Goal: Task Accomplishment & Management: Manage account settings

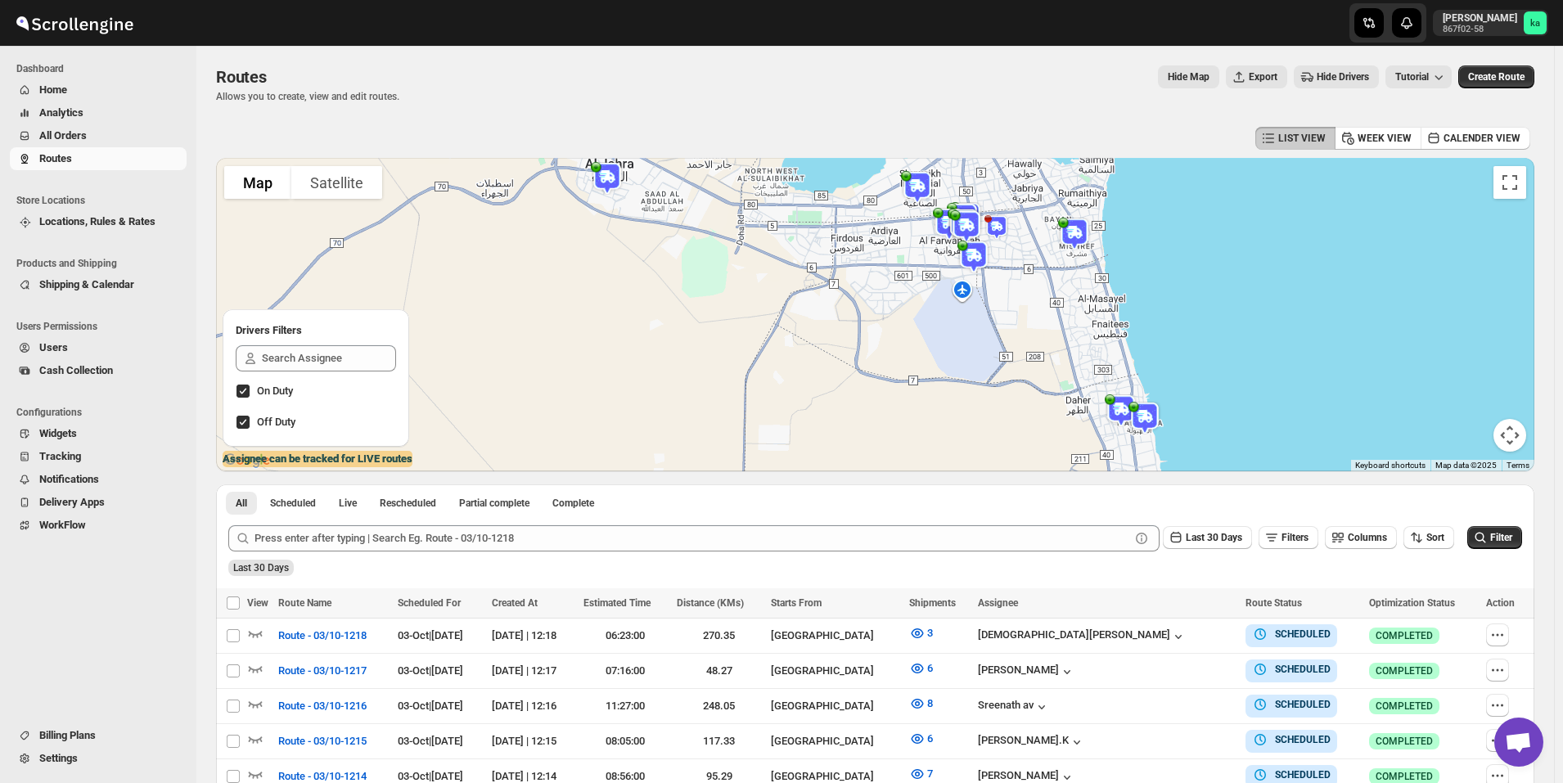
scroll to position [303, 0]
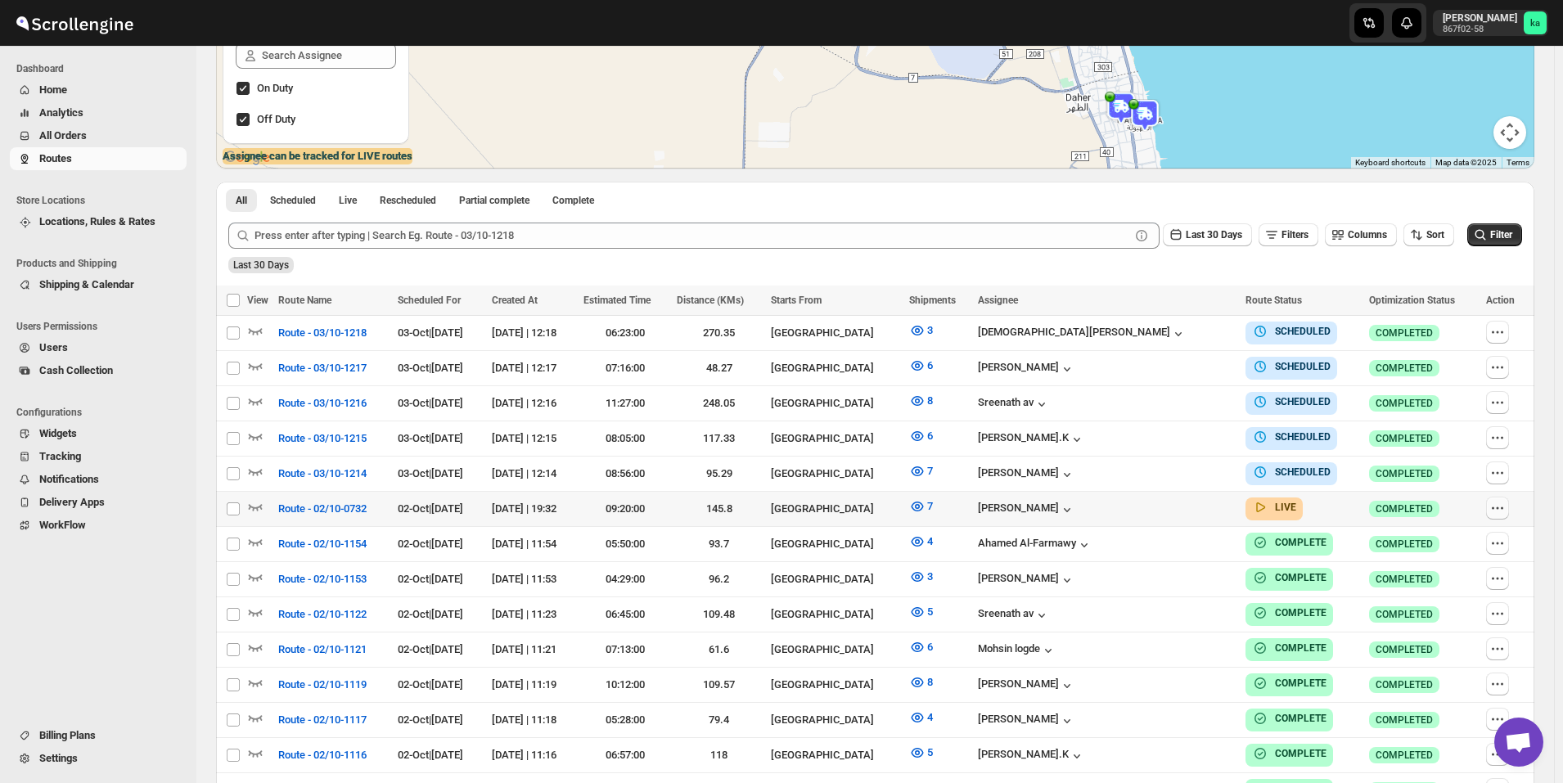
click at [1506, 504] on icon "button" at bounding box center [1498, 508] width 16 height 16
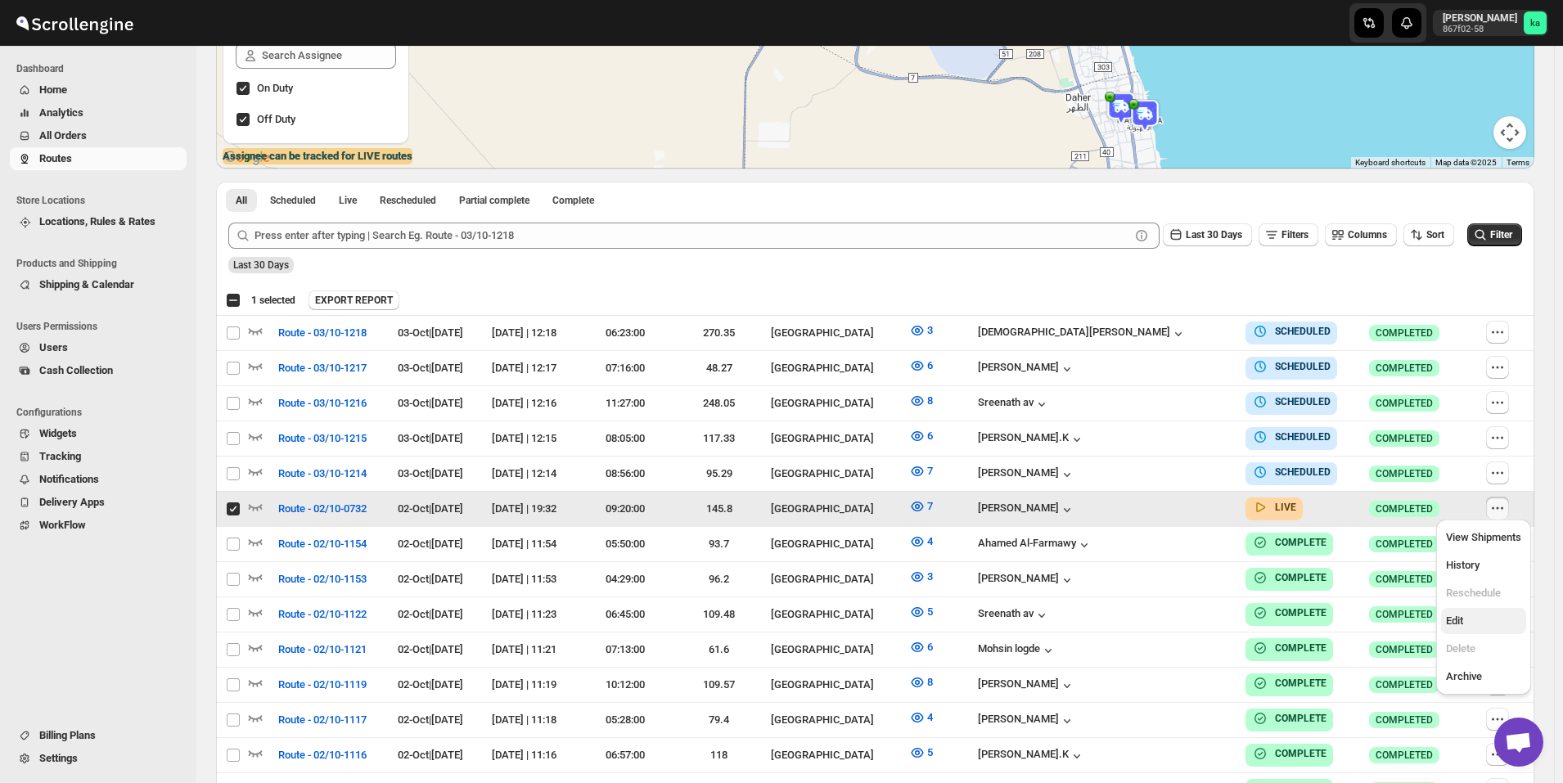
click at [1464, 618] on span "Edit" at bounding box center [1454, 621] width 17 height 12
checkbox input "false"
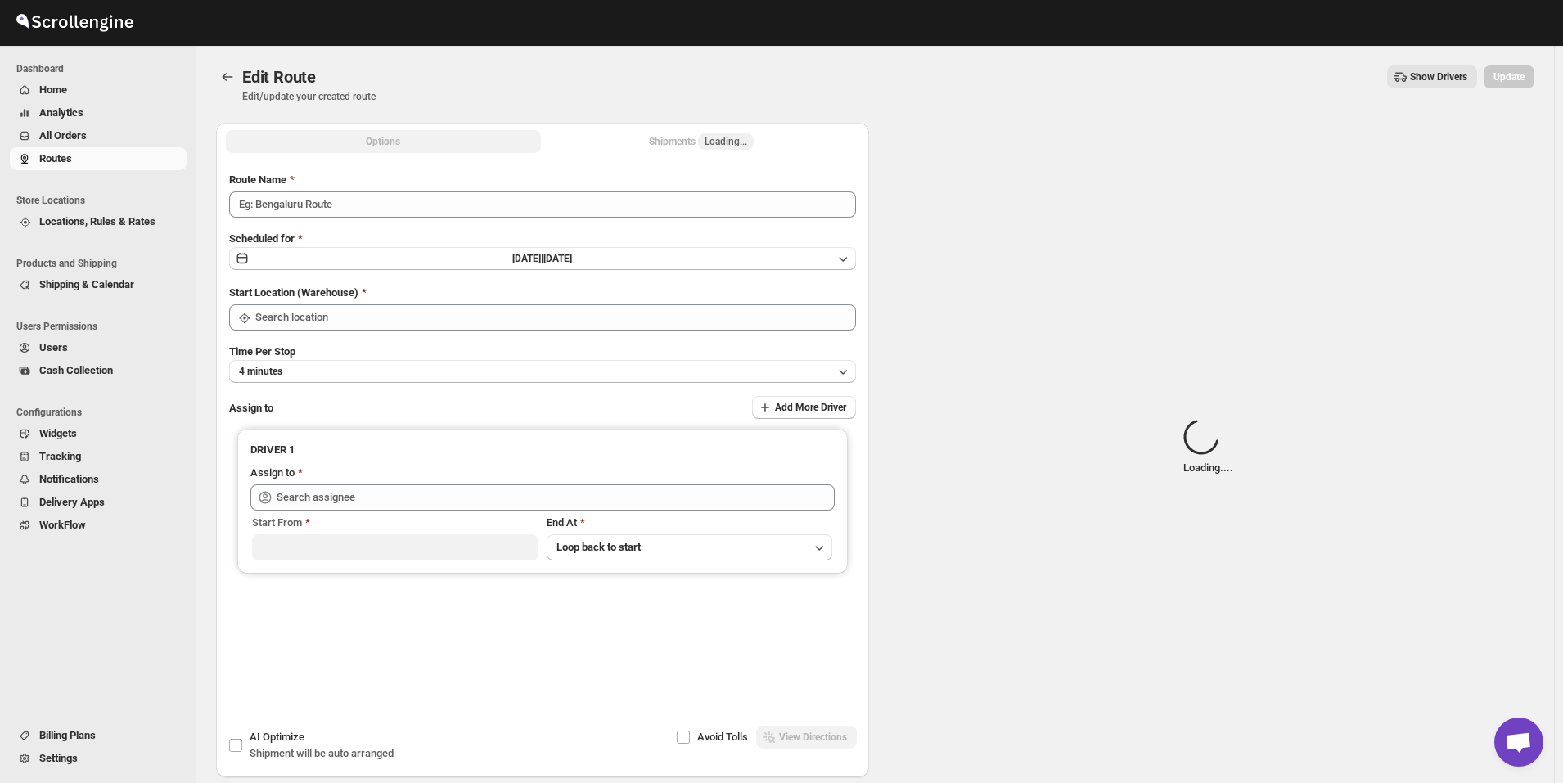
type input "Route - 02/10-0732"
click at [686, 142] on div "Shipments Loading..." at bounding box center [701, 141] width 105 height 16
type input "[GEOGRAPHIC_DATA]"
type input "[PERSON_NAME] ([EMAIL_ADDRESS][DOMAIN_NAME])"
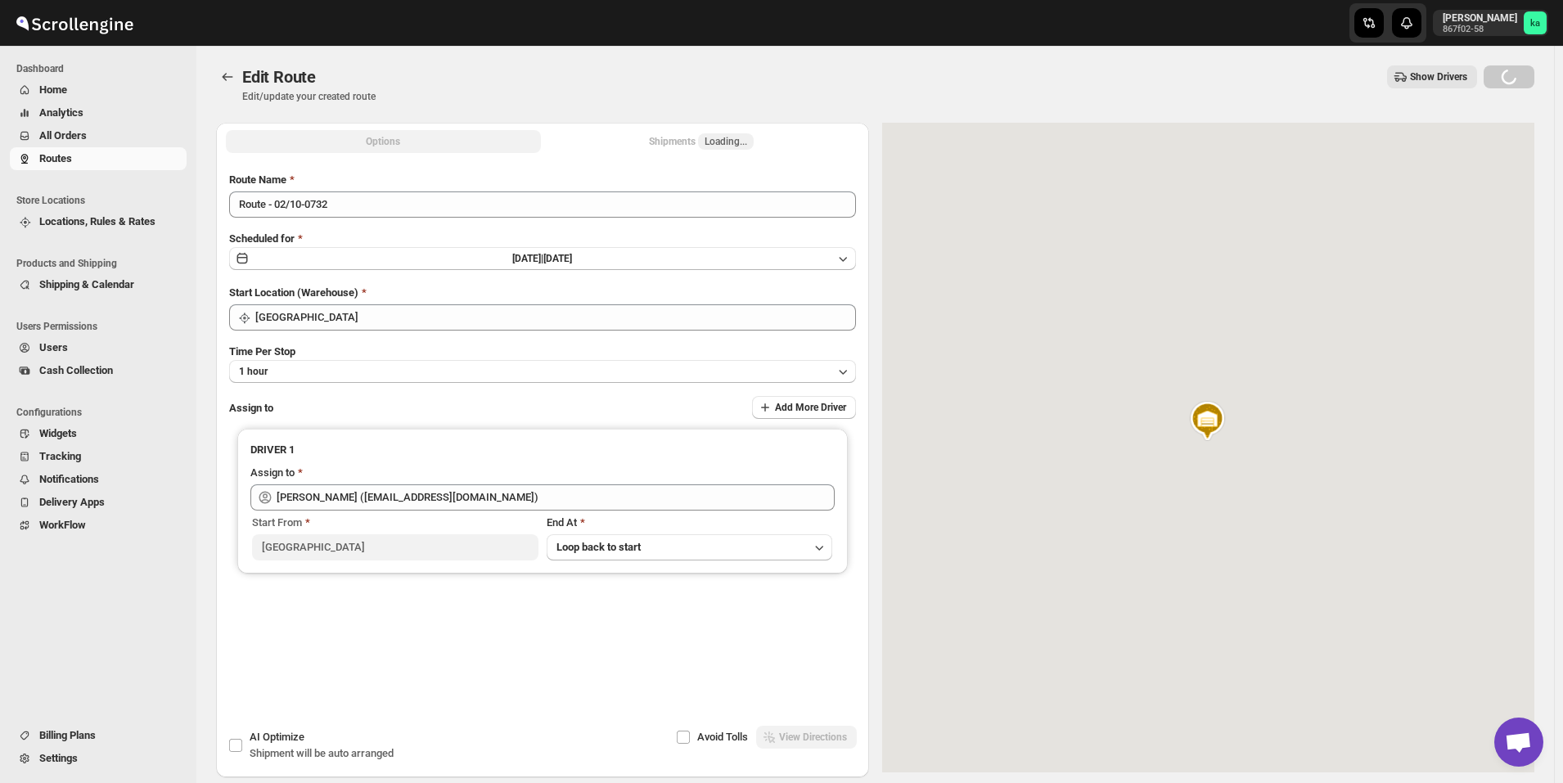
click at [688, 140] on div "Shipments Loading..." at bounding box center [701, 141] width 105 height 16
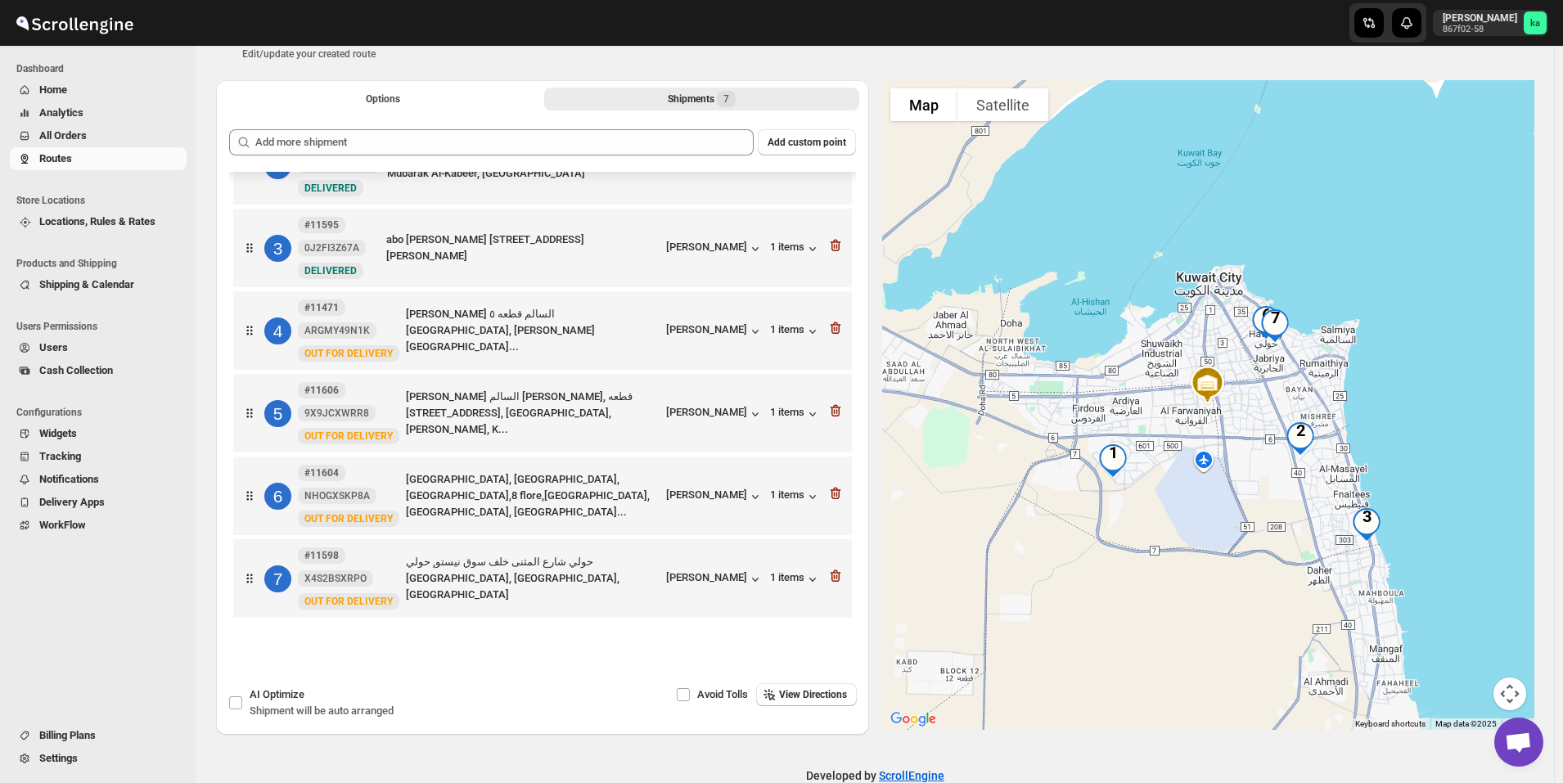
scroll to position [76, 0]
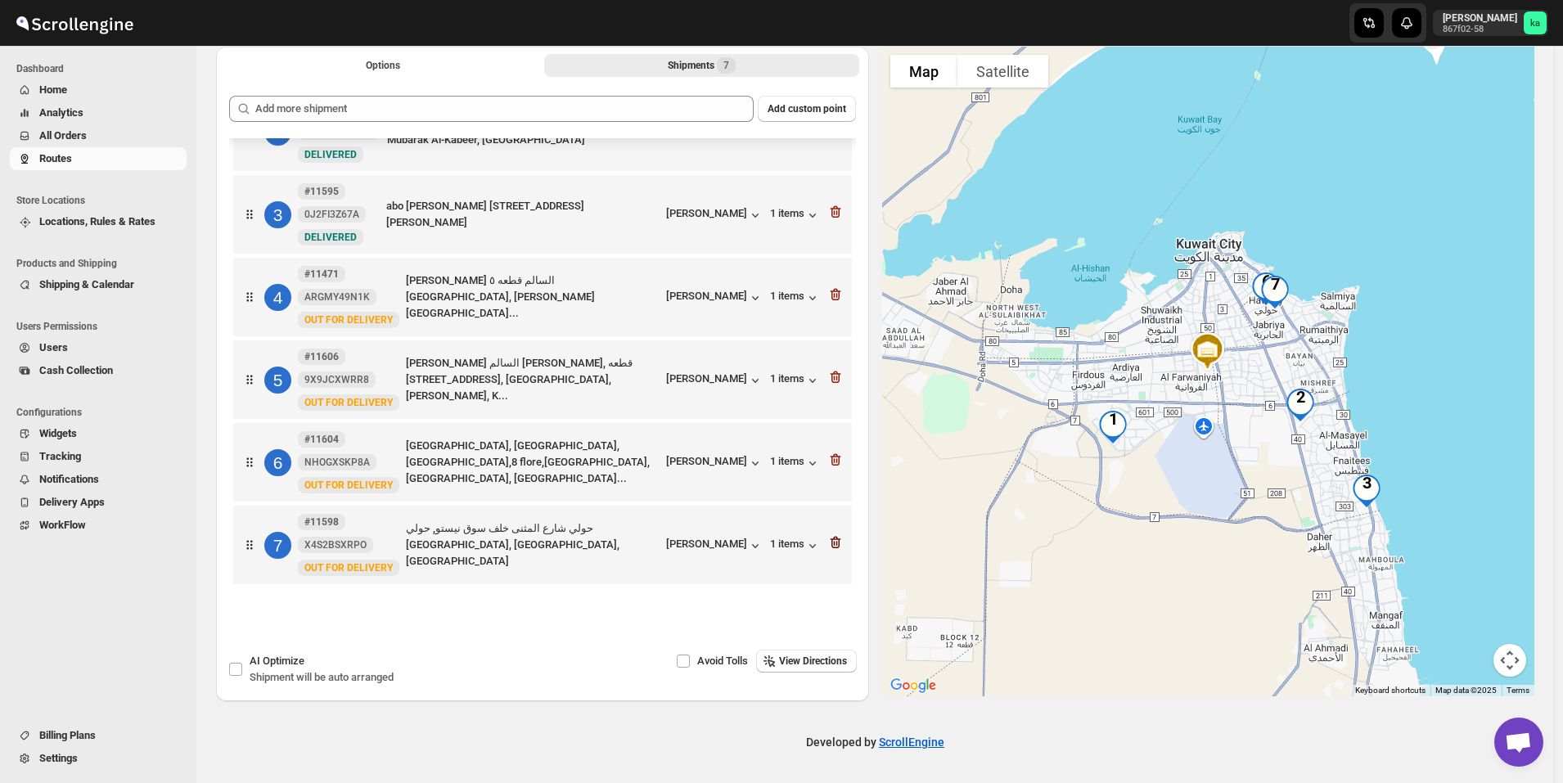
click at [837, 547] on icon "button" at bounding box center [836, 543] width 16 height 16
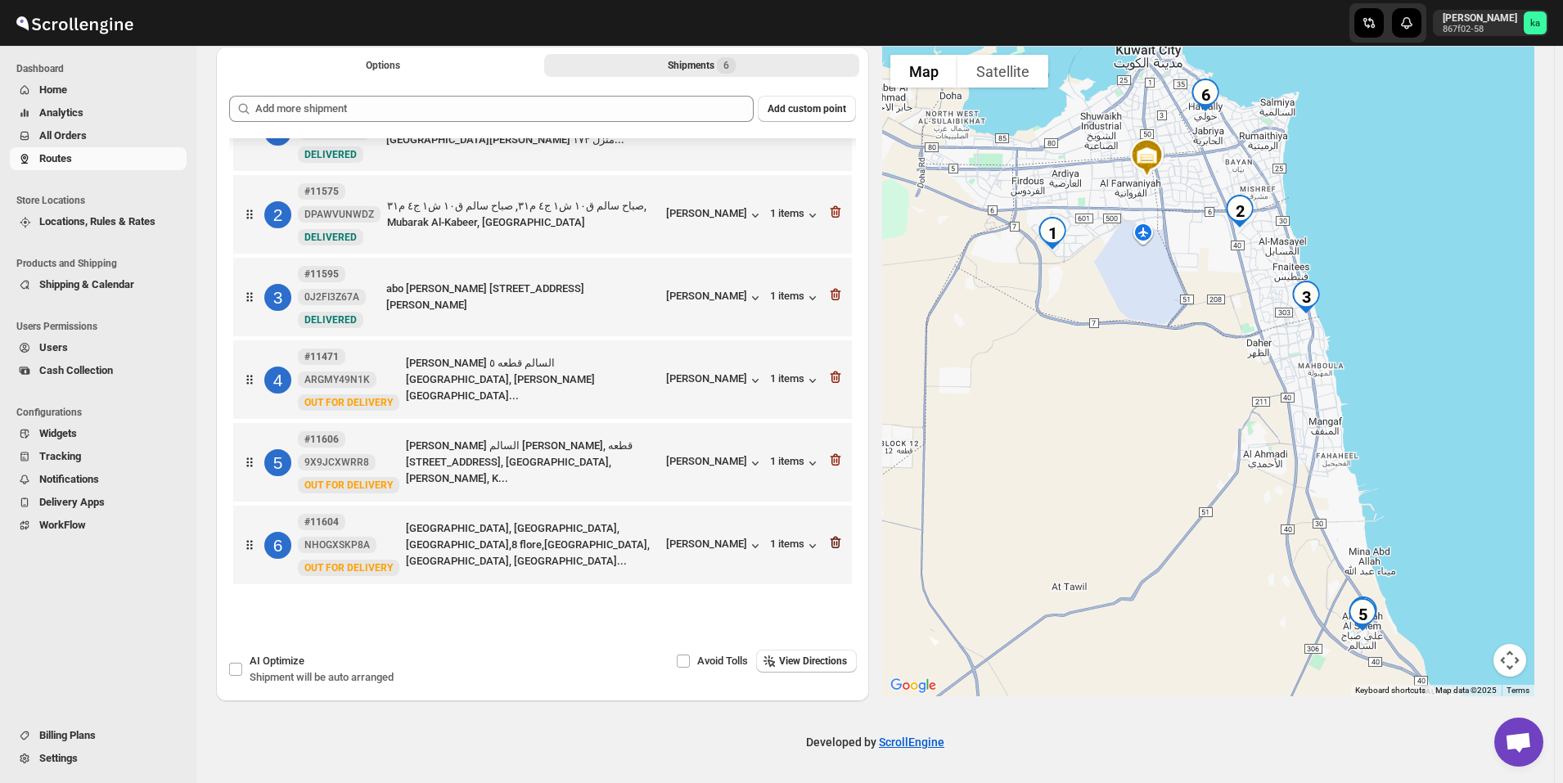
click at [830, 535] on icon "button" at bounding box center [836, 543] width 16 height 16
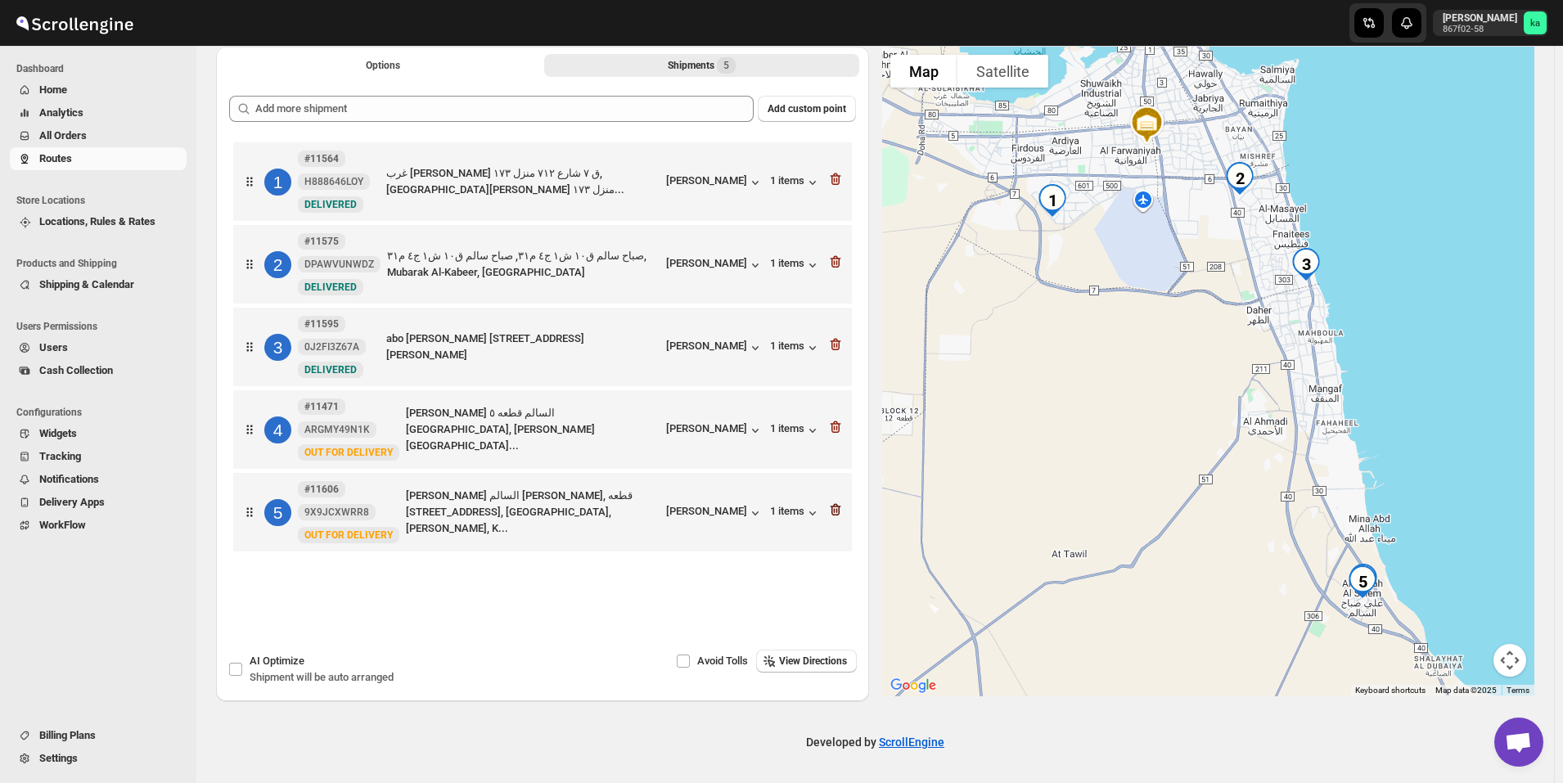
click at [844, 515] on icon "button" at bounding box center [836, 510] width 16 height 16
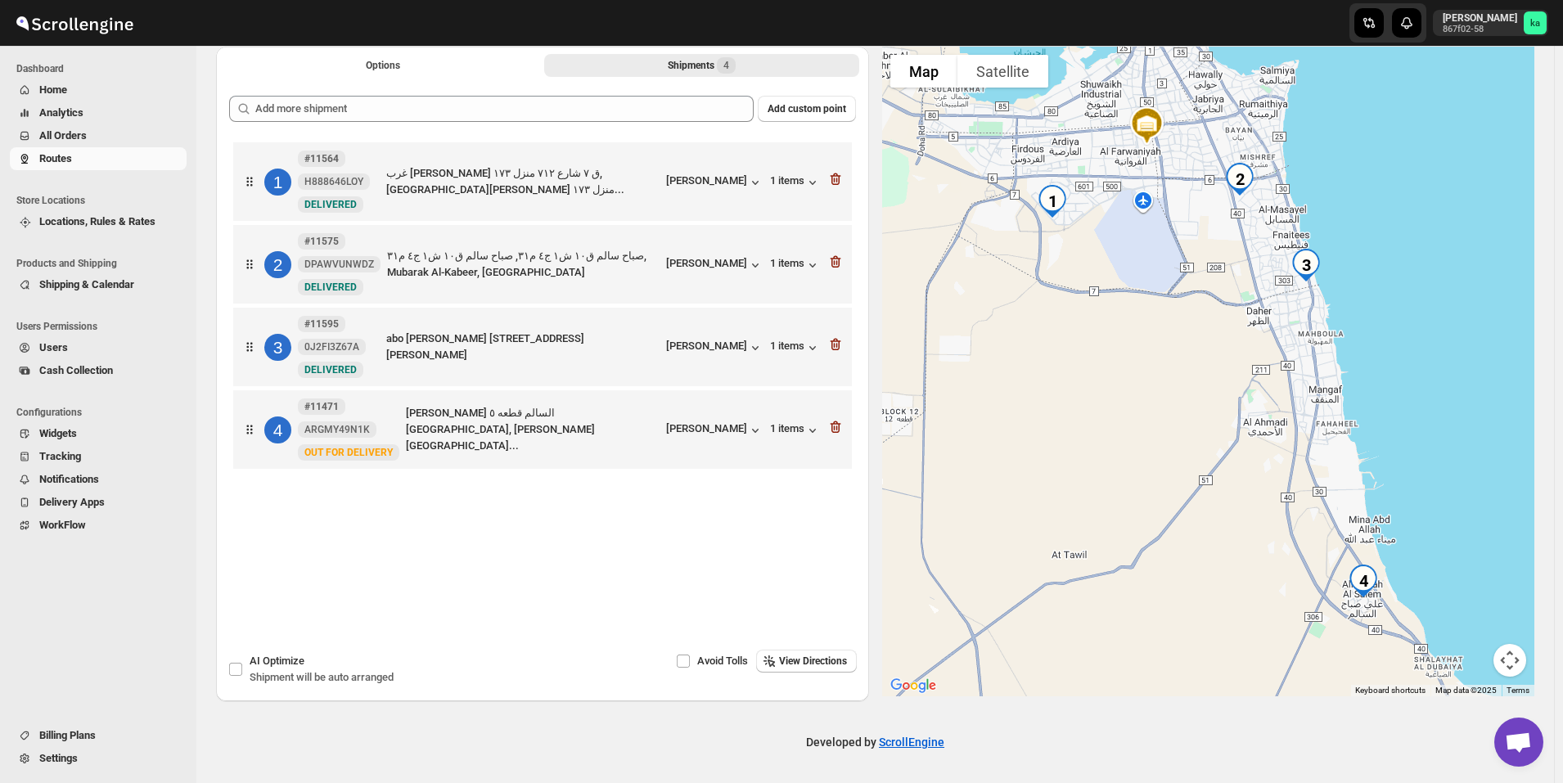
click at [837, 438] on div at bounding box center [836, 429] width 16 height 21
click at [844, 430] on icon "button" at bounding box center [836, 427] width 16 height 16
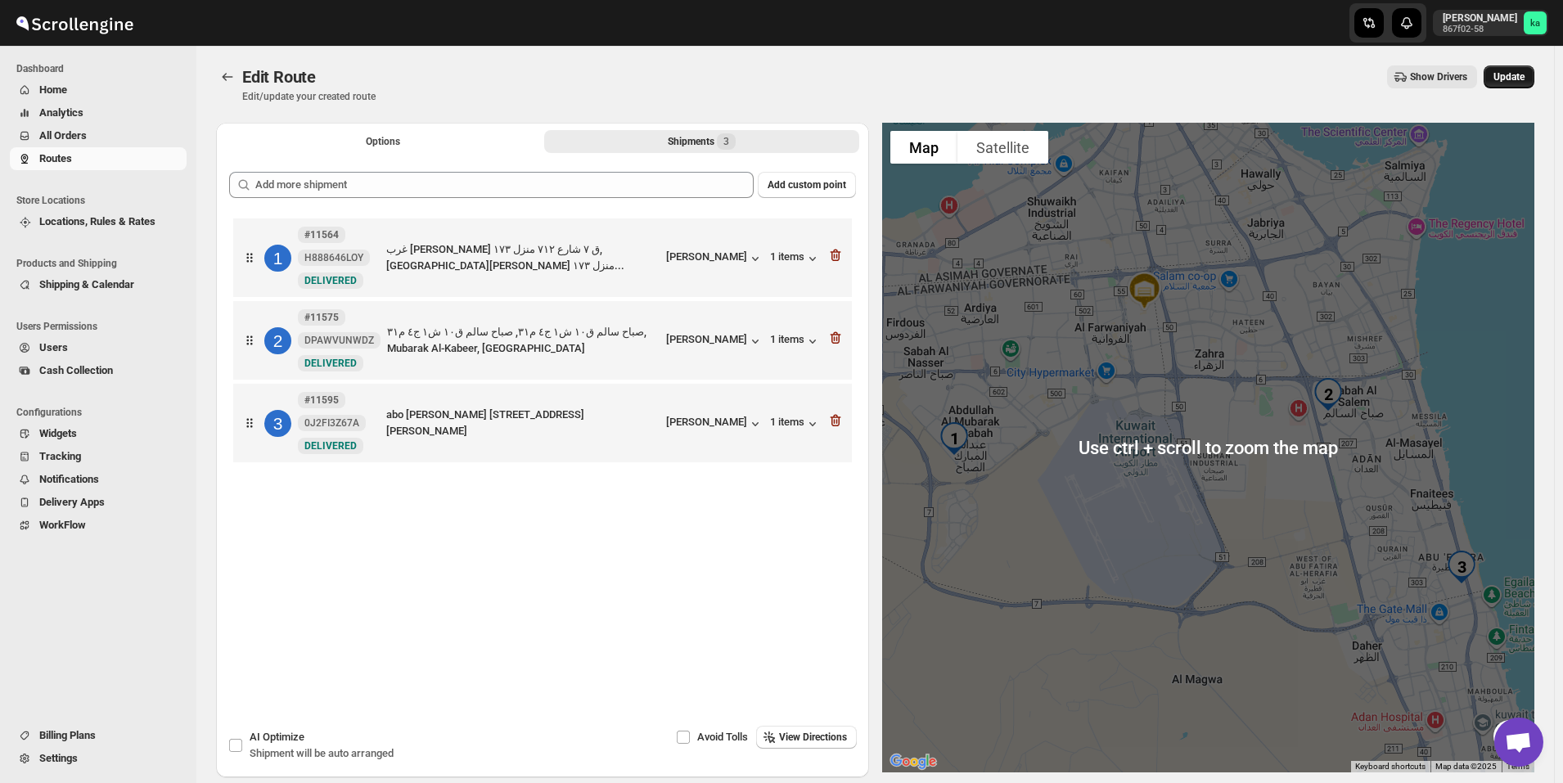
click at [1524, 75] on span "Update" at bounding box center [1509, 76] width 31 height 13
